Goal: Task Accomplishment & Management: Use online tool/utility

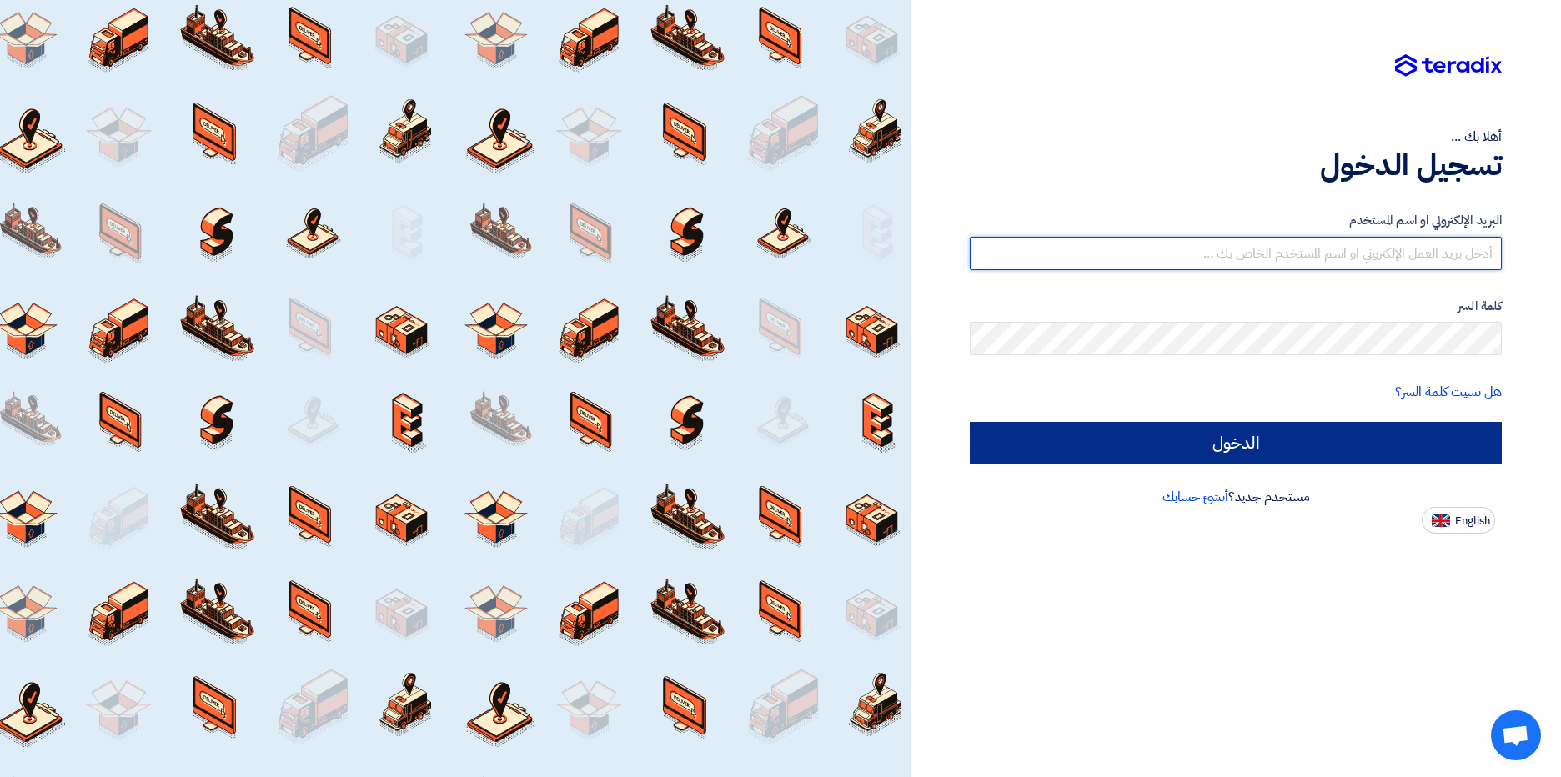
type input "[PERSON_NAME][EMAIL_ADDRESS][DOMAIN_NAME]"
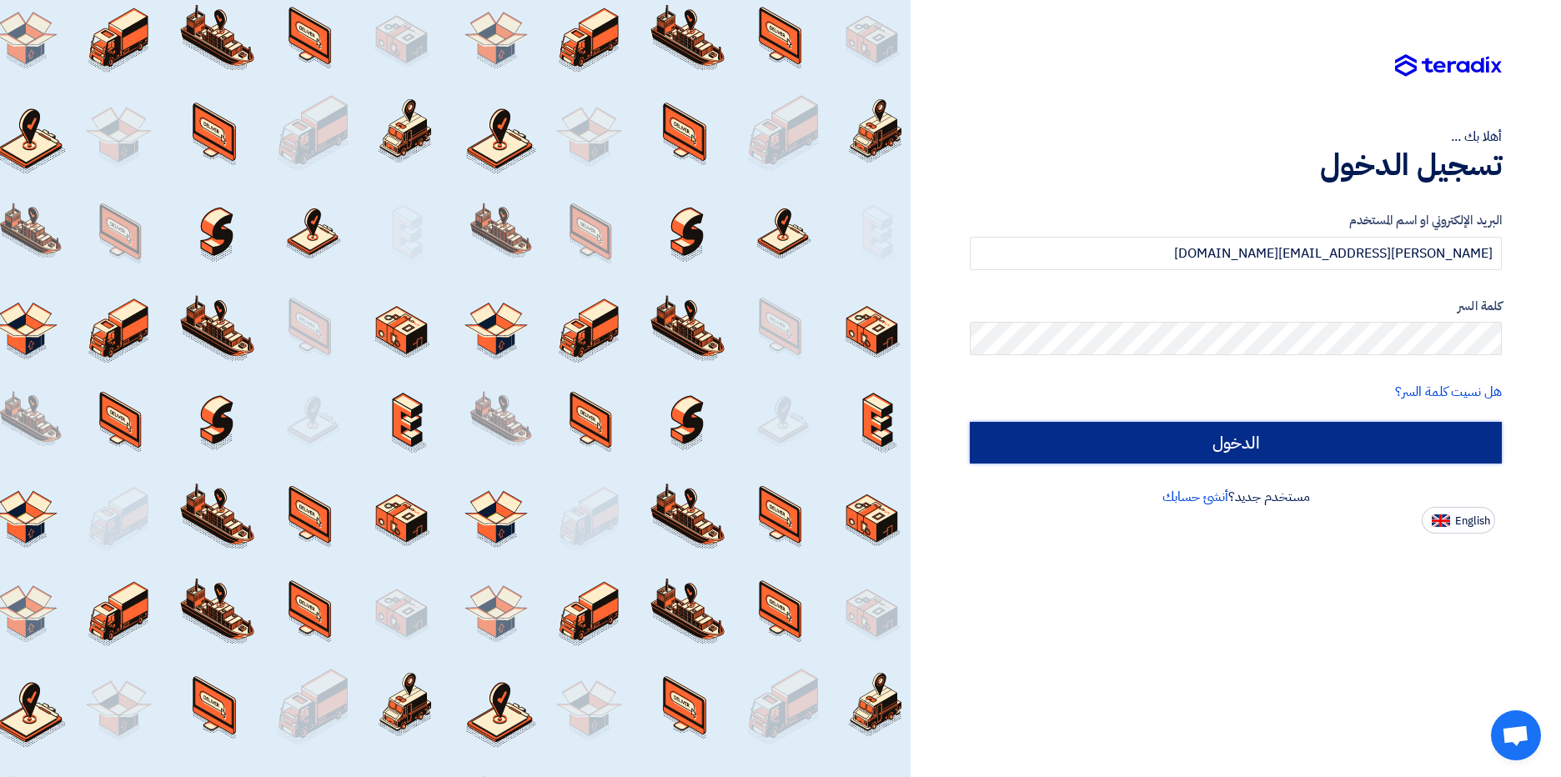
click at [1320, 442] on input "الدخول" at bounding box center [1236, 443] width 532 height 42
type input "Sign in"
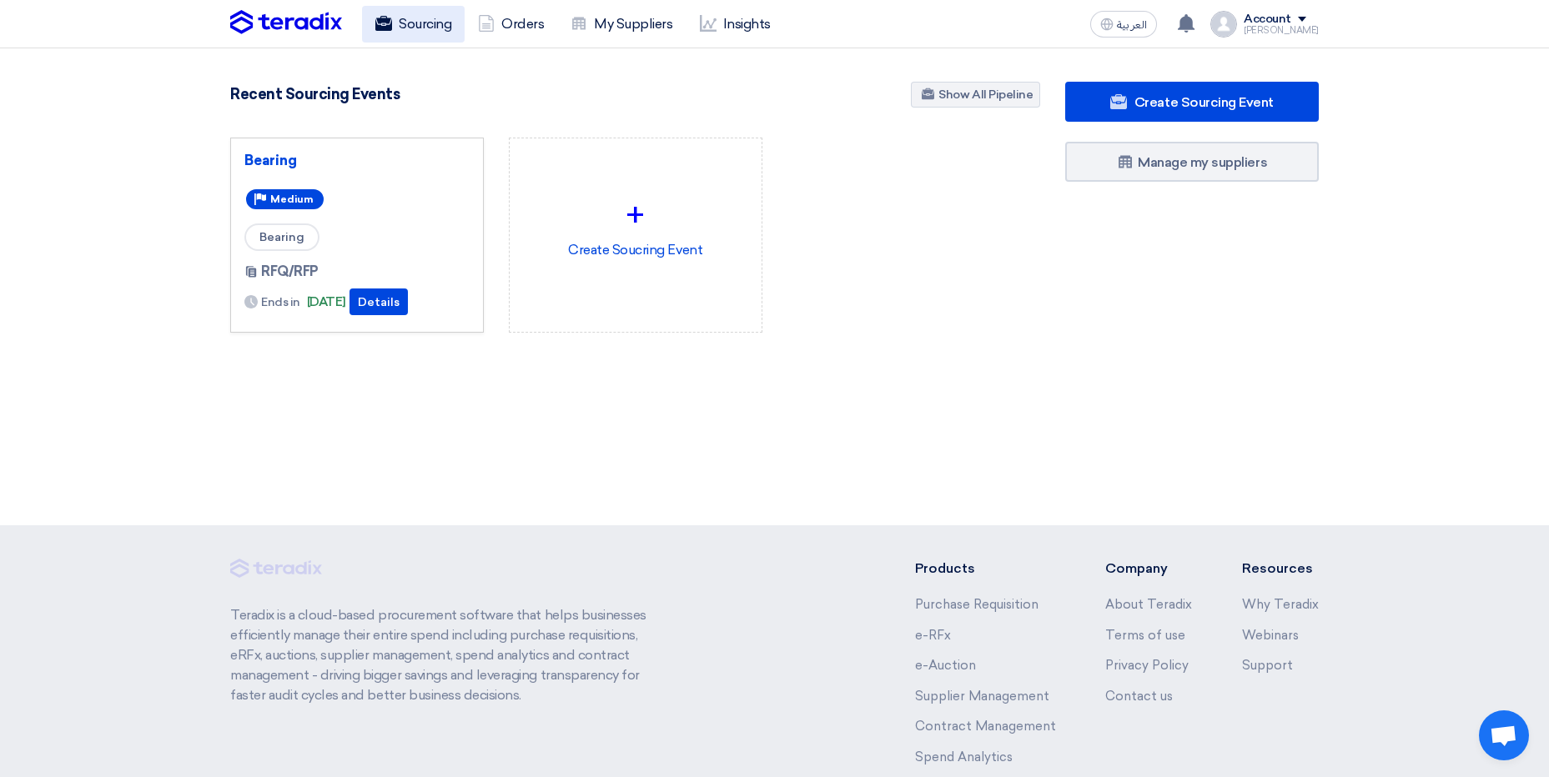
click at [421, 37] on link "Sourcing" at bounding box center [413, 24] width 103 height 37
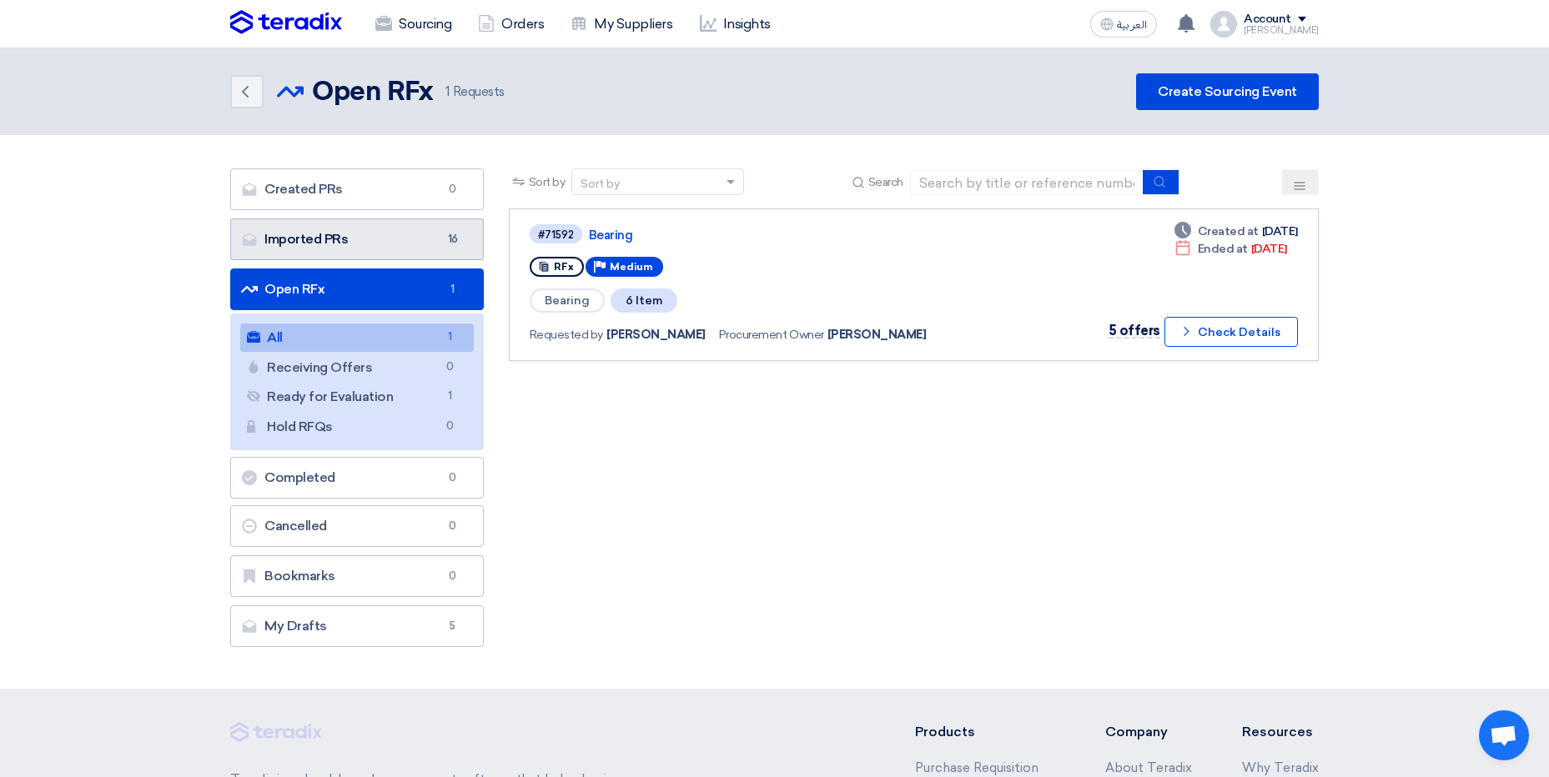
click at [335, 240] on link "Imported PRs Imported PRs 16" at bounding box center [357, 240] width 254 height 42
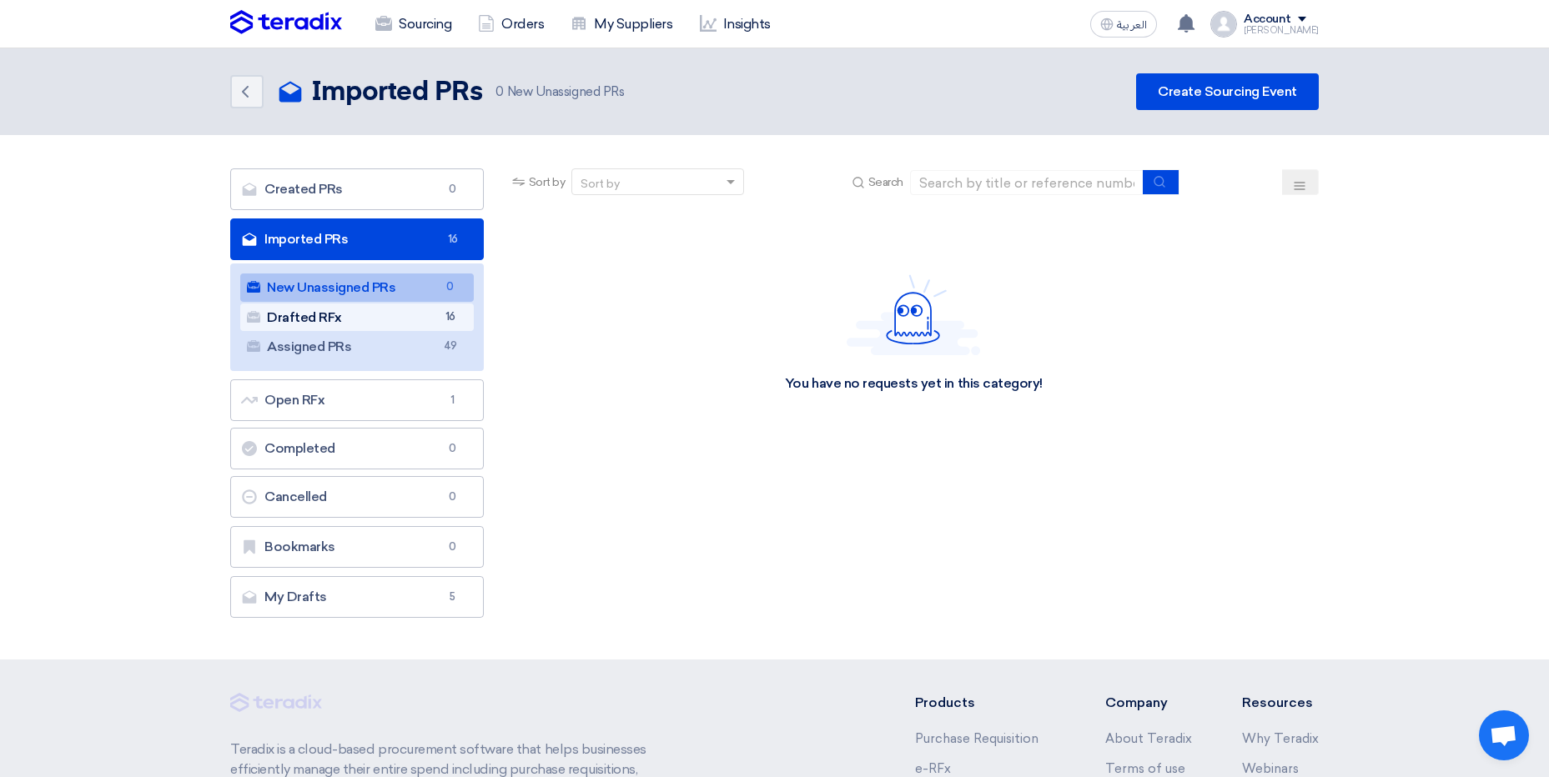
click at [311, 319] on link "Drafted RFx Drafted RFx 16" at bounding box center [357, 318] width 234 height 28
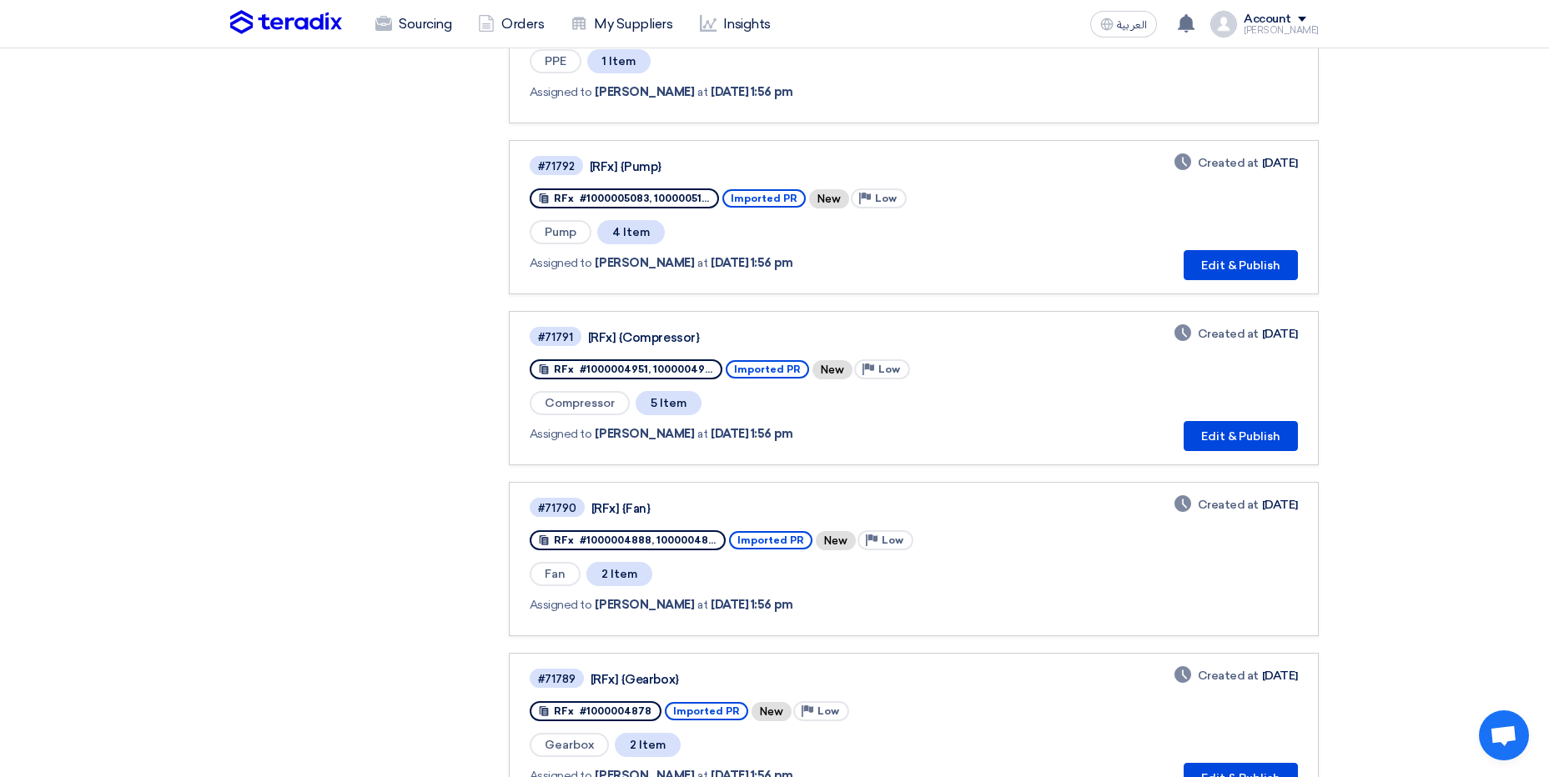
scroll to position [1084, 0]
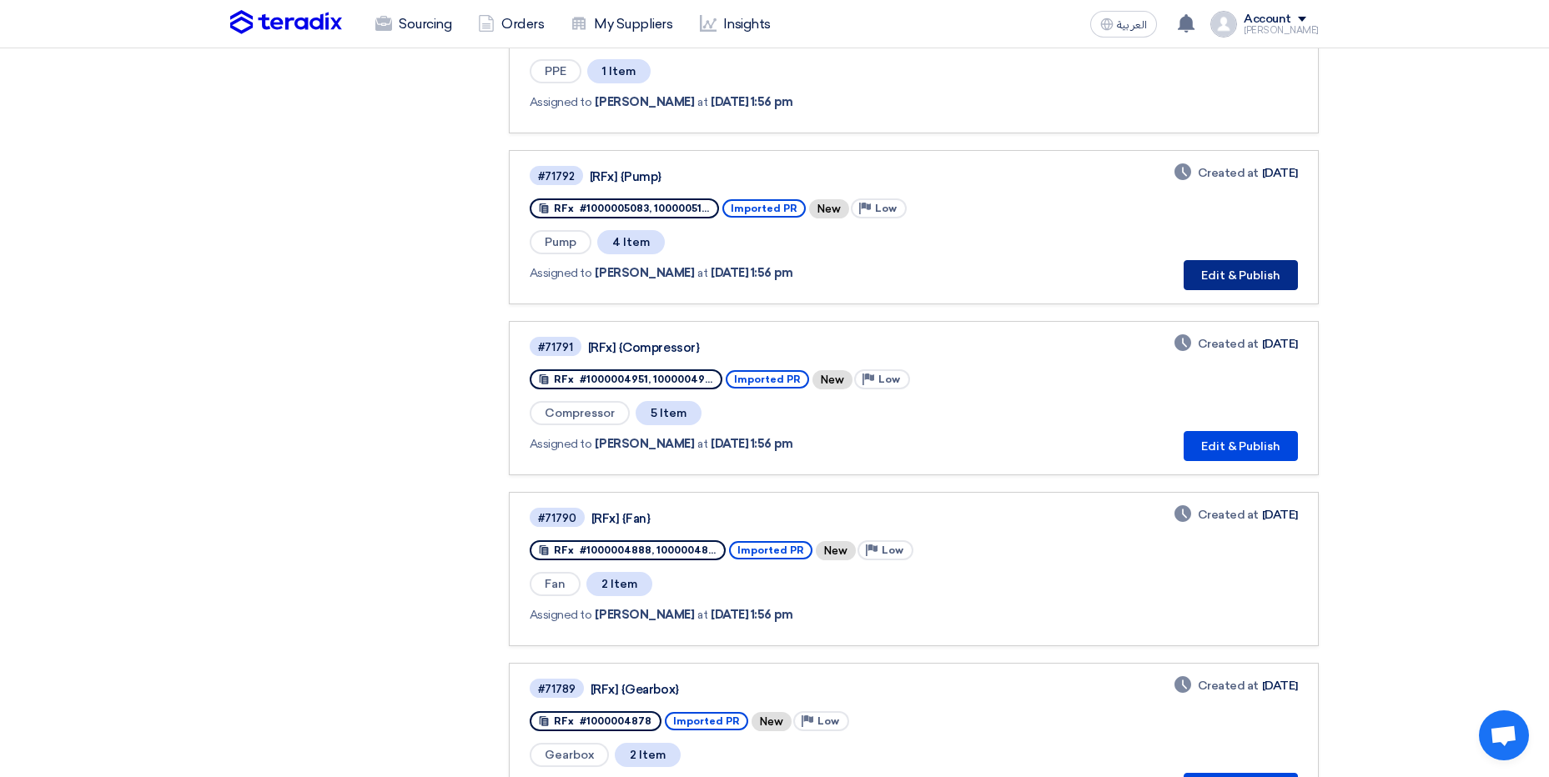
click at [1213, 284] on button "Edit & Publish" at bounding box center [1241, 275] width 114 height 30
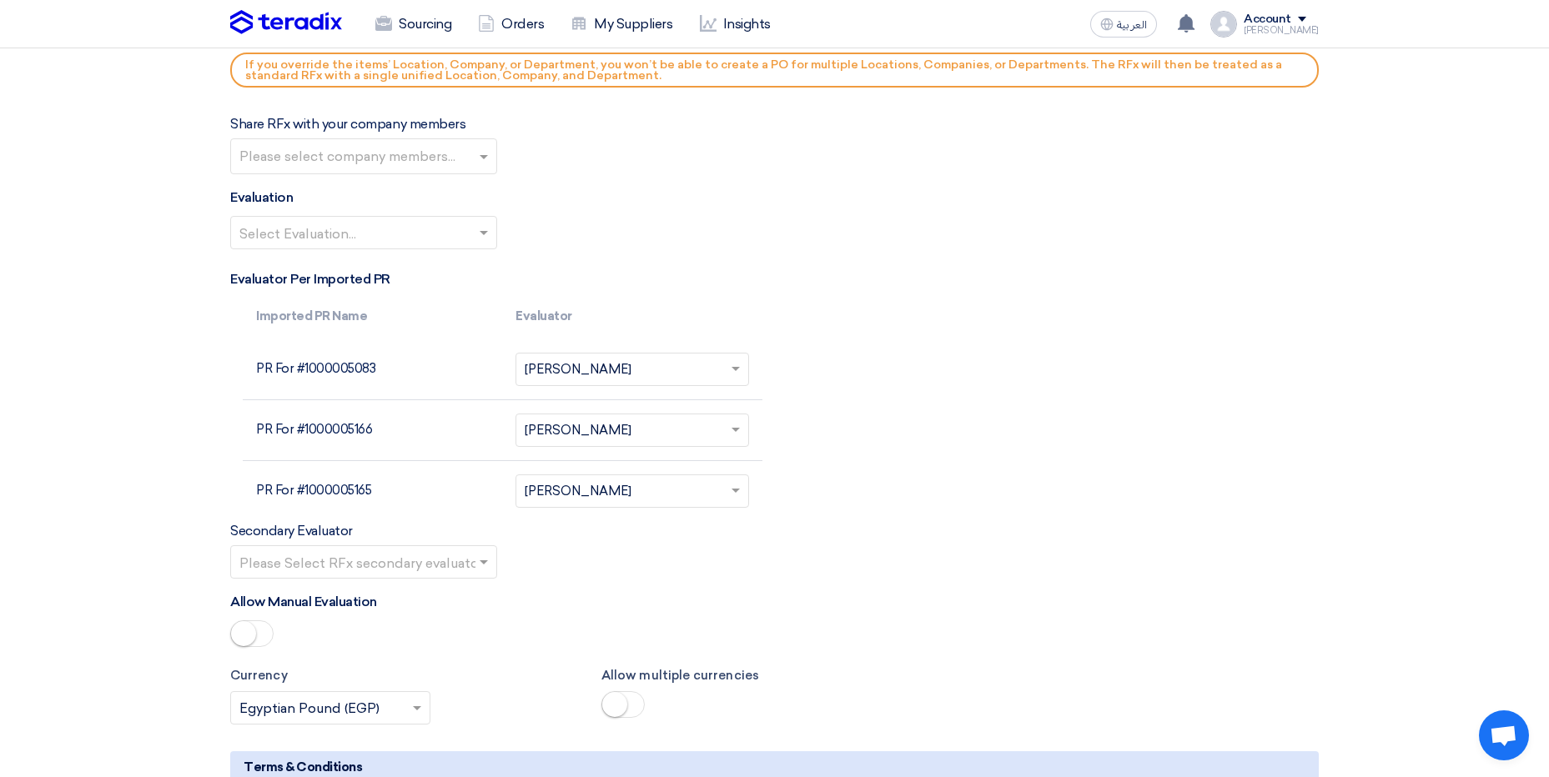
scroll to position [2169, 0]
